Goal: Task Accomplishment & Management: Use online tool/utility

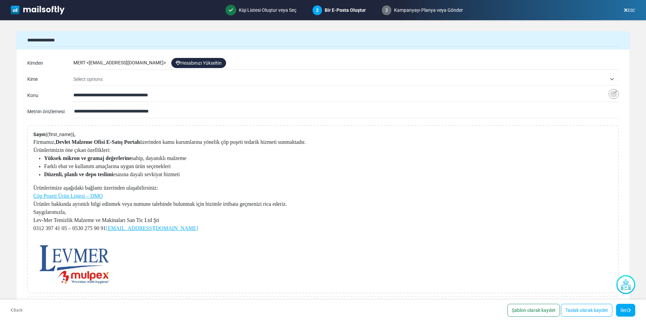
select select "*****"
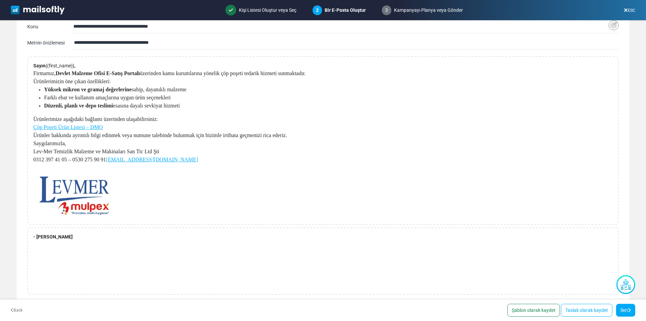
scroll to position [77, 0]
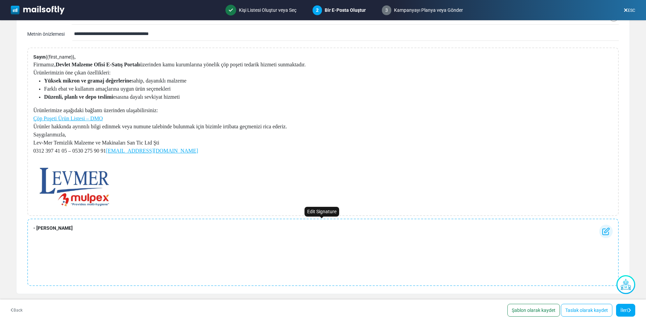
click at [64, 231] on div "- [PERSON_NAME]" at bounding box center [322, 251] width 591 height 67
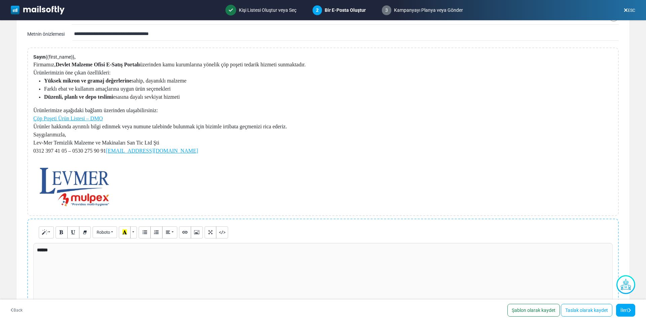
click at [63, 252] on div "******" at bounding box center [322, 292] width 579 height 101
click at [123, 183] on p at bounding box center [169, 185] width 272 height 44
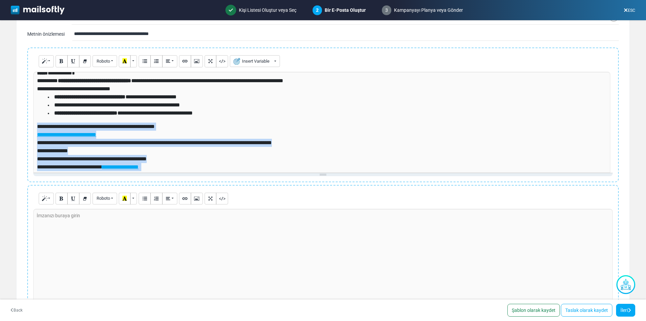
scroll to position [67, 0]
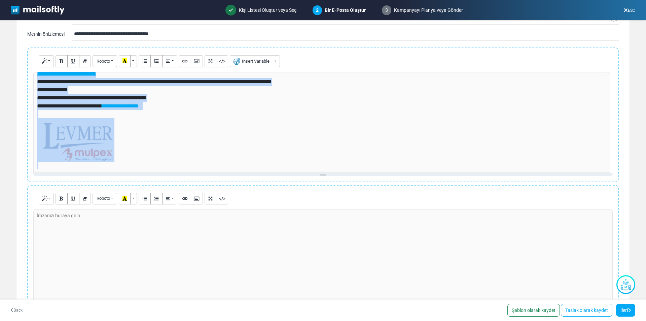
drag, startPoint x: 606, startPoint y: 120, endPoint x: 613, endPoint y: 196, distance: 76.0
click at [613, 196] on div "Sayın {(first_name)} , Firmamız, Devlet Malzeme Ofisi E-Satış Portalı üzerinden…" at bounding box center [322, 182] width 613 height 271
click at [188, 151] on p at bounding box center [321, 140] width 569 height 44
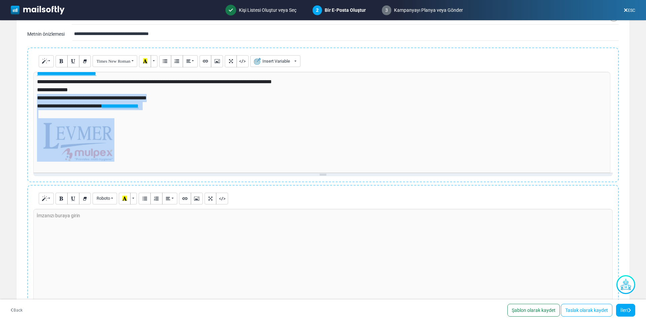
drag, startPoint x: 147, startPoint y: 146, endPoint x: 30, endPoint y: 95, distance: 127.6
click at [30, 95] on div "Normal Blockquote Code Header 1 Header 2 Header 3 Header 4 Header 5 Header 6 Ti…" at bounding box center [322, 114] width 591 height 135
